Goal: Find specific page/section: Find specific page/section

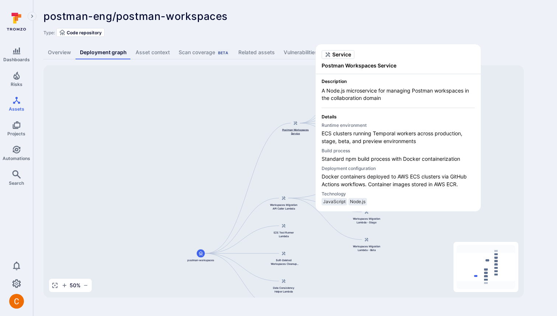
drag, startPoint x: 286, startPoint y: 109, endPoint x: 295, endPoint y: 133, distance: 25.9
click at [295, 133] on span "Postman Workspaces Service" at bounding box center [295, 131] width 29 height 7
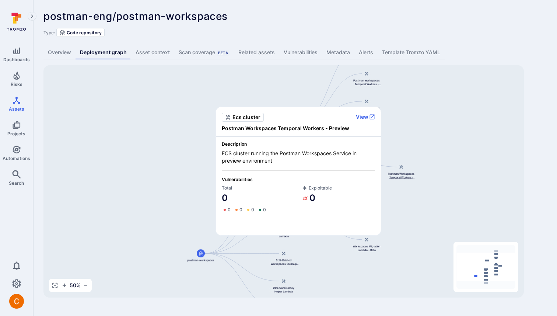
drag, startPoint x: 369, startPoint y: 132, endPoint x: 402, endPoint y: 170, distance: 50.2
click at [402, 170] on div "Postman Workspaces Temporal Workers - Preview" at bounding box center [401, 171] width 29 height 16
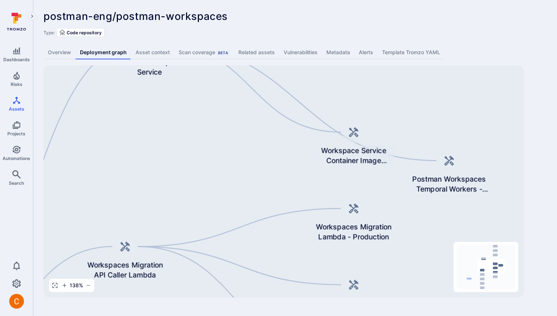
drag, startPoint x: 451, startPoint y: 104, endPoint x: 422, endPoint y: 131, distance: 39.7
click at [422, 131] on div "Postman Workspaces Service postman-workspaces Workspaces Migration API Caller L…" at bounding box center [284, 181] width 481 height 232
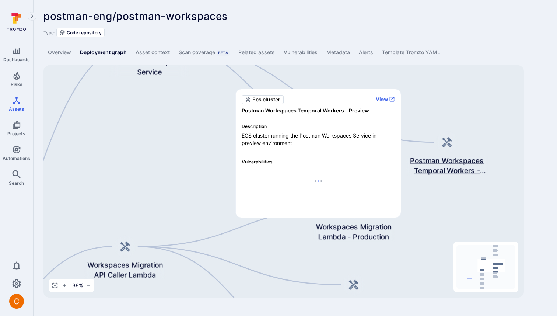
drag, startPoint x: 455, startPoint y: 171, endPoint x: 454, endPoint y: 152, distance: 19.3
click at [454, 152] on div "Postman Workspaces Temporal Workers - Preview" at bounding box center [447, 153] width 81 height 45
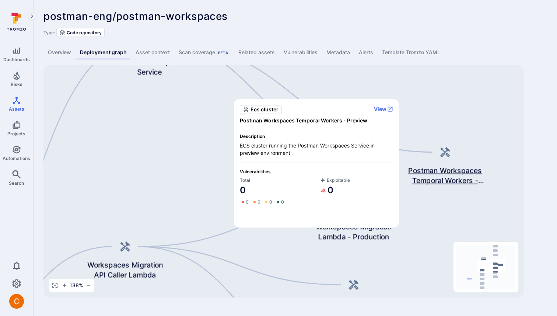
drag, startPoint x: 445, startPoint y: 166, endPoint x: 443, endPoint y: 176, distance: 9.8
click at [443, 176] on span "Postman Workspaces Temporal Workers - Preview" at bounding box center [445, 175] width 81 height 20
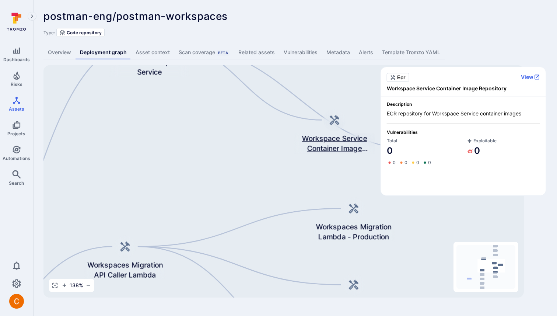
drag, startPoint x: 339, startPoint y: 153, endPoint x: 320, endPoint y: 141, distance: 22.8
click at [320, 141] on span "Workspace Service Container Image Repository" at bounding box center [334, 143] width 81 height 20
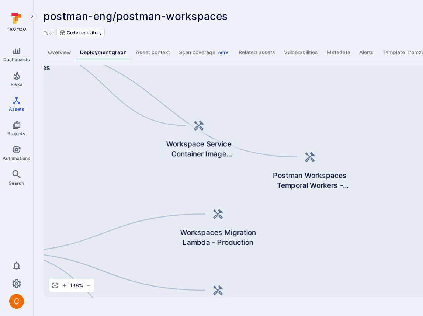
drag, startPoint x: 376, startPoint y: 84, endPoint x: 260, endPoint y: 88, distance: 115.8
click at [260, 88] on div "Postman Workspaces Service postman-workspaces Workspaces Migration API Caller L…" at bounding box center [284, 181] width 481 height 232
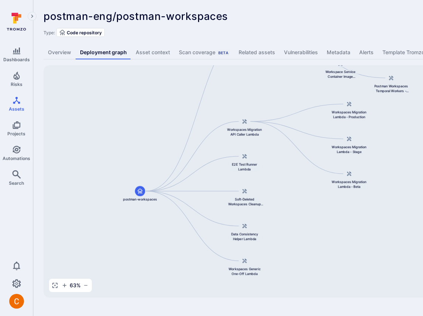
drag, startPoint x: 146, startPoint y: 119, endPoint x: 246, endPoint y: 79, distance: 107.2
click at [246, 79] on div "Postman Workspaces Service postman-workspaces Workspaces Migration API Caller L…" at bounding box center [284, 181] width 481 height 232
click at [139, 195] on icon at bounding box center [137, 192] width 6 height 6
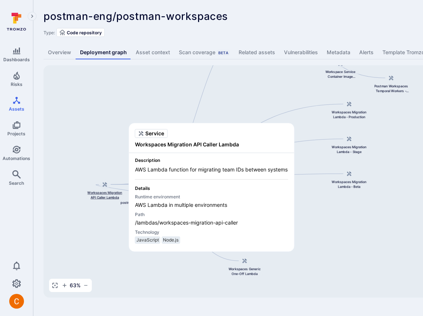
drag, startPoint x: 245, startPoint y: 126, endPoint x: 105, endPoint y: 189, distance: 153.6
click at [105, 189] on div at bounding box center [105, 184] width 10 height 10
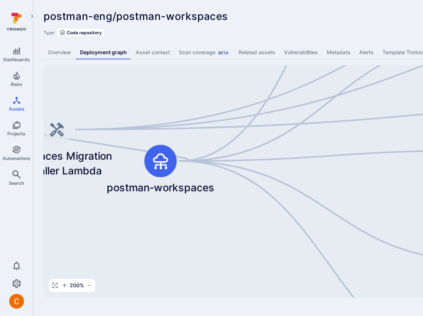
drag, startPoint x: 139, startPoint y: 206, endPoint x: 153, endPoint y: 239, distance: 35.4
click at [153, 239] on div "Postman Workspaces Service postman-workspaces Workspaces Migration API Caller L…" at bounding box center [284, 181] width 481 height 232
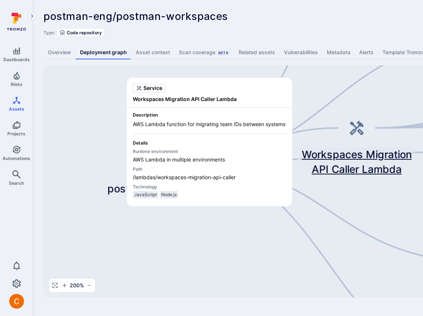
drag, startPoint x: 59, startPoint y: 136, endPoint x: 359, endPoint y: 132, distance: 299.8
click at [359, 132] on icon at bounding box center [357, 128] width 14 height 15
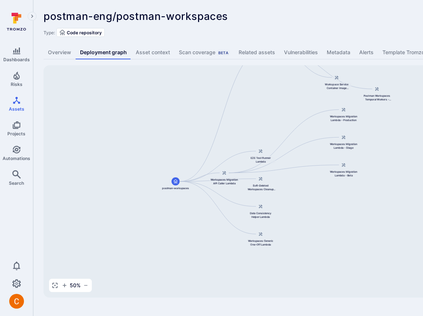
drag, startPoint x: 287, startPoint y: 178, endPoint x: 170, endPoint y: 251, distance: 138.3
click at [170, 251] on div "Postman Workspaces Service postman-workspaces Workspaces Migration API Caller L…" at bounding box center [284, 181] width 481 height 232
